Goal: Information Seeking & Learning: Learn about a topic

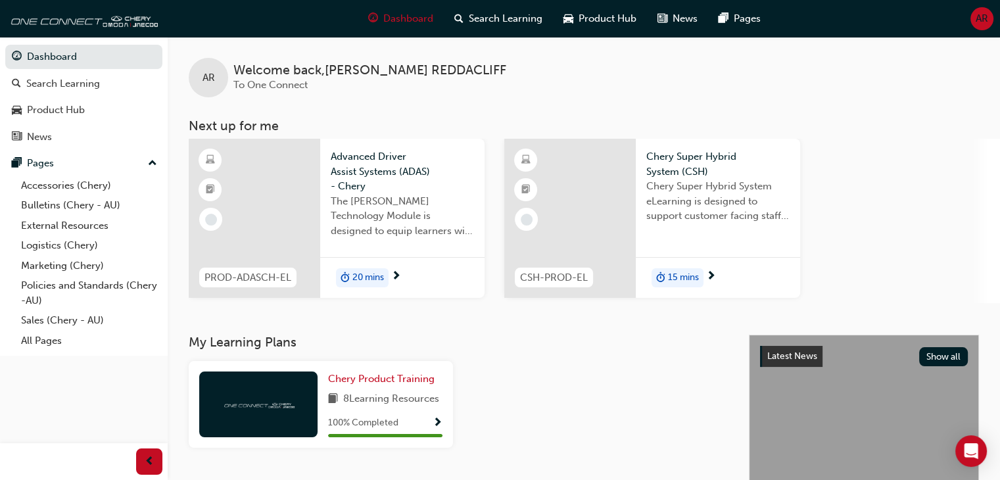
click at [155, 166] on span "up-icon" at bounding box center [152, 163] width 9 height 17
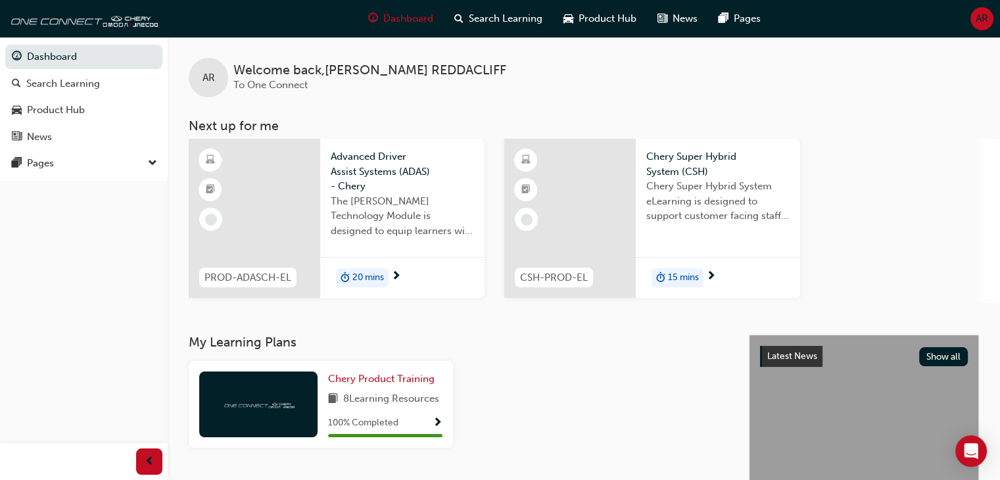
click at [155, 166] on span "down-icon" at bounding box center [152, 163] width 9 height 17
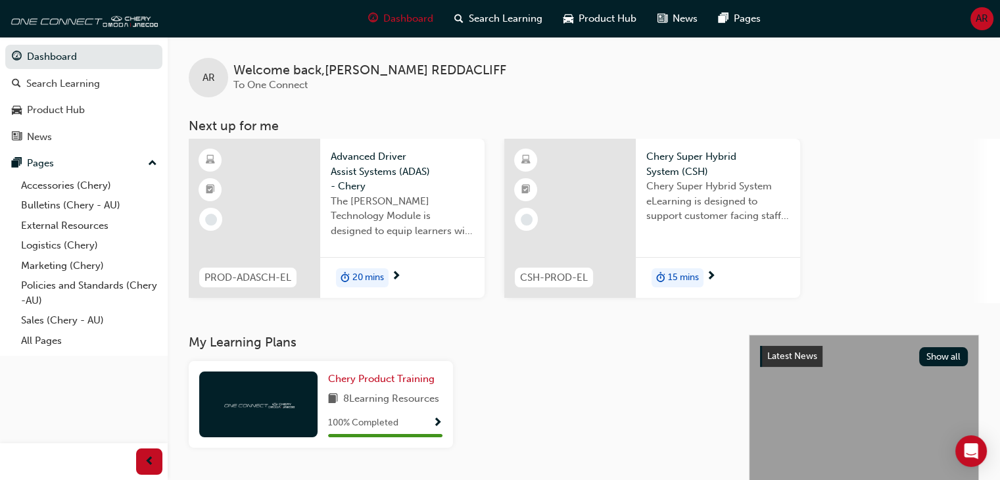
click at [729, 283] on div "15 mins" at bounding box center [718, 277] width 164 height 41
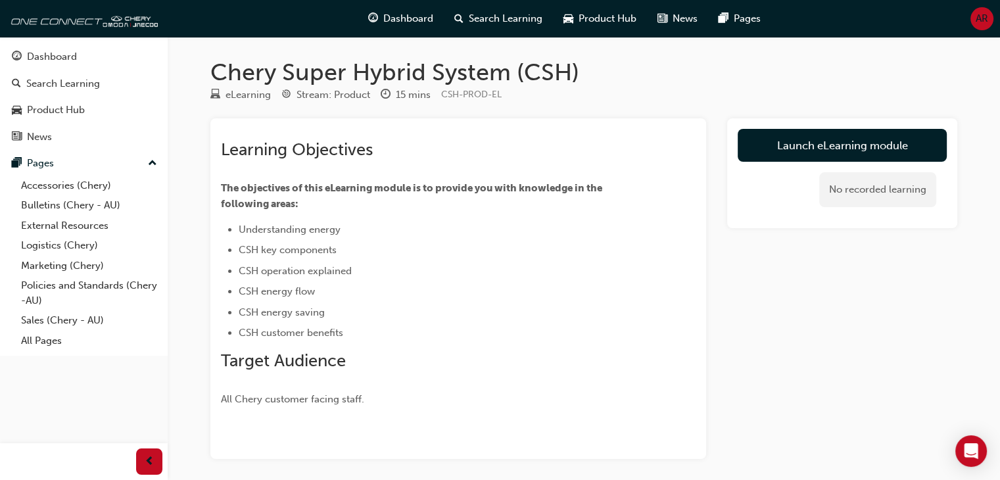
click at [587, 253] on li "CSH key components" at bounding box center [444, 250] width 410 height 16
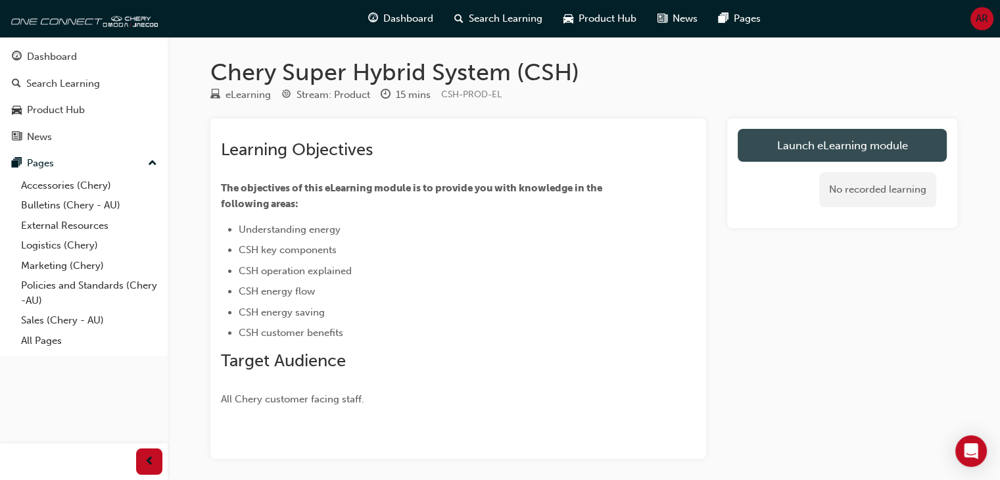
click at [779, 139] on link "Launch eLearning module" at bounding box center [842, 145] width 209 height 33
